Goal: Find specific page/section: Find specific page/section

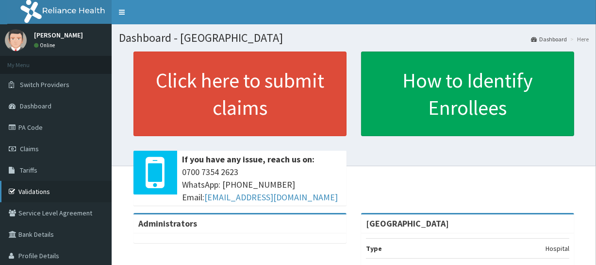
click at [83, 190] on link "Validations" at bounding box center [56, 191] width 112 height 21
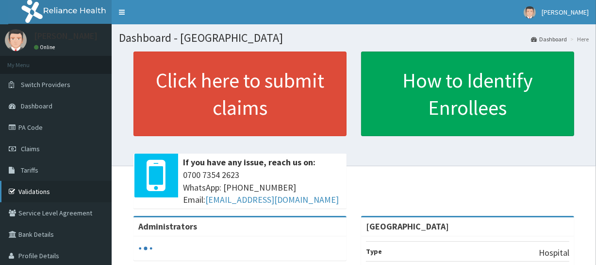
click at [72, 193] on link "Validations" at bounding box center [56, 191] width 112 height 21
